Goal: Go to known website: Access a specific website the user already knows

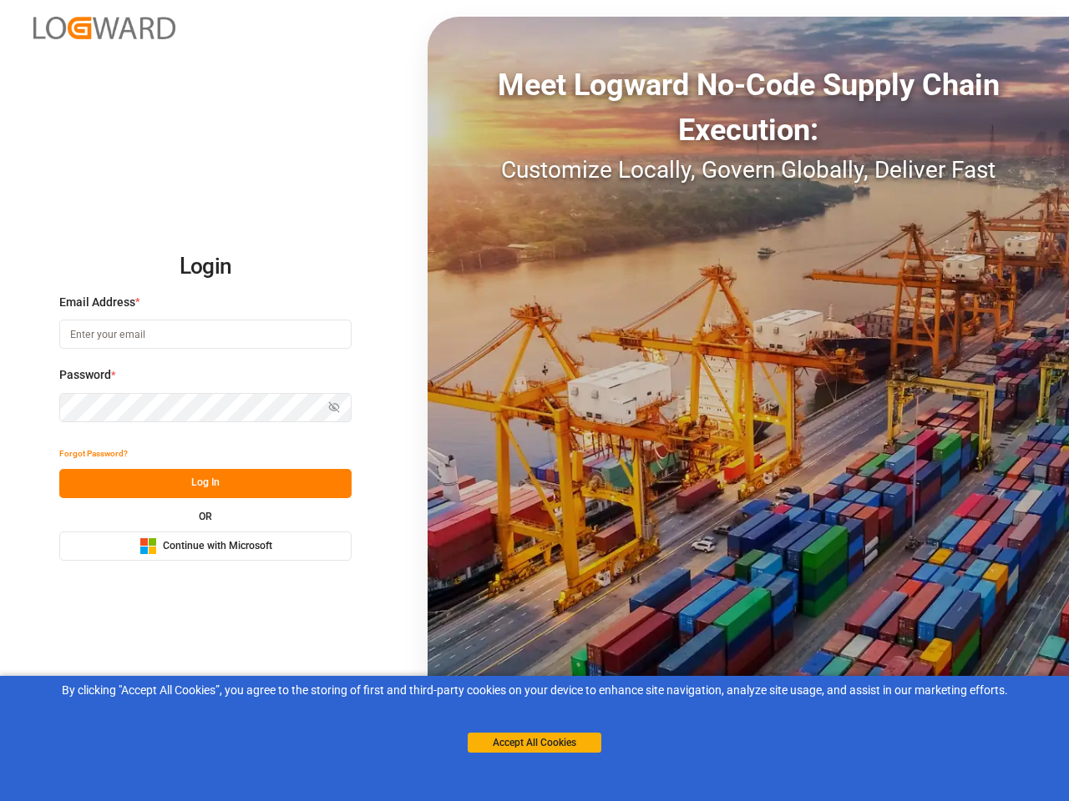
click at [534, 401] on div "Meet Logward No-Code Supply Chain Execution: Customize Locally, Govern Globally…" at bounding box center [747, 401] width 641 height 768
click at [104, 28] on img at bounding box center [104, 28] width 142 height 23
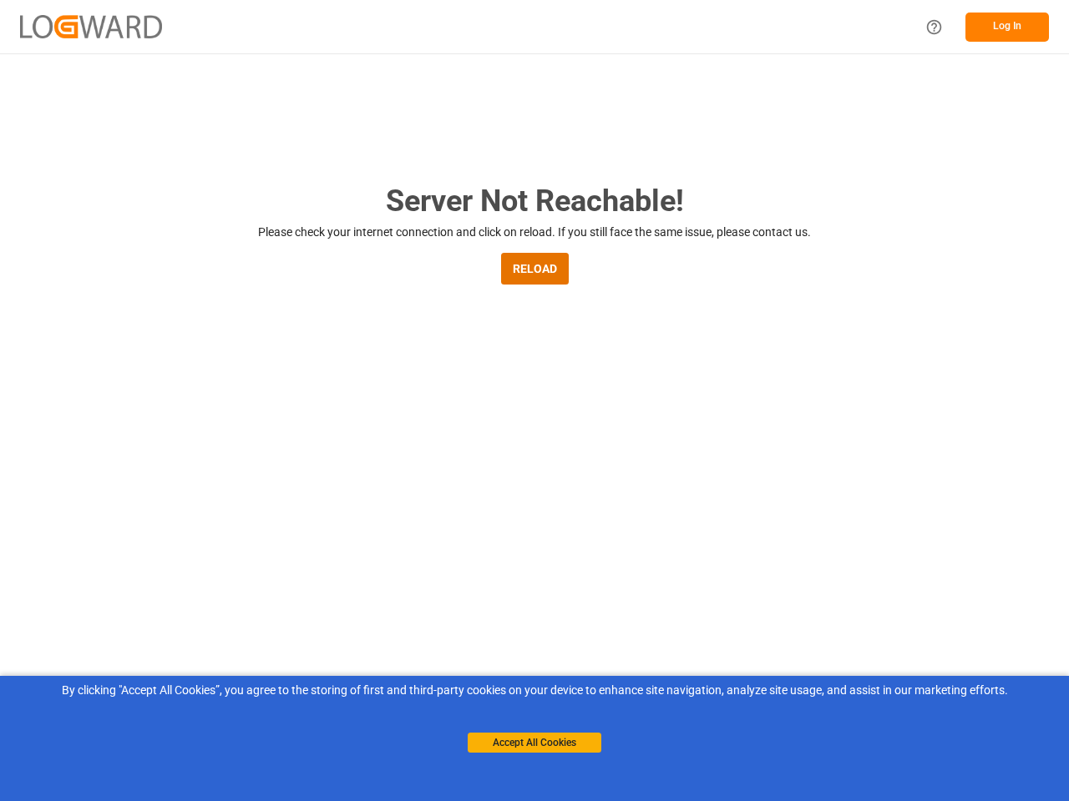
click at [94, 454] on main "Server Not Reachable! Please check your internet connection and click on reload…" at bounding box center [534, 548] width 1069 height 739
click at [205, 483] on main "Server Not Reachable! Please check your internet connection and click on reload…" at bounding box center [534, 548] width 1069 height 739
click at [205, 546] on main "Server Not Reachable! Please check your internet connection and click on reload…" at bounding box center [534, 548] width 1069 height 739
click at [534, 743] on button "Accept All Cookies" at bounding box center [535, 743] width 134 height 20
